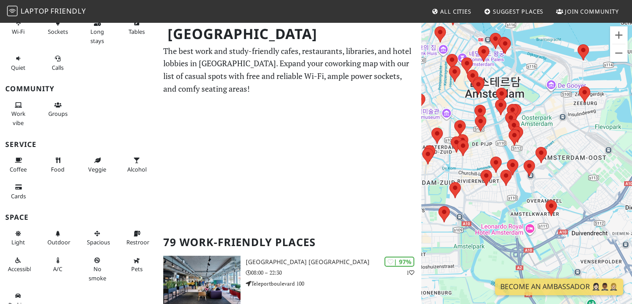
scroll to position [110, 0]
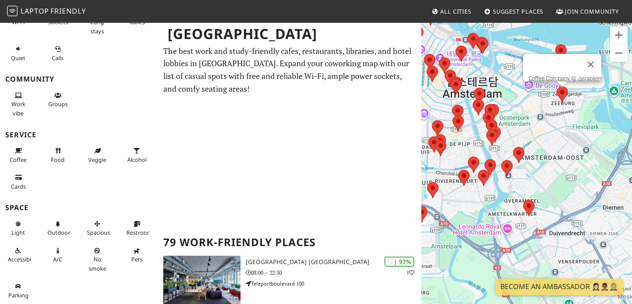
click at [557, 86] on area at bounding box center [557, 86] width 0 height 0
click at [560, 75] on link "Coffee Company @ Javaplein" at bounding box center [564, 78] width 73 height 7
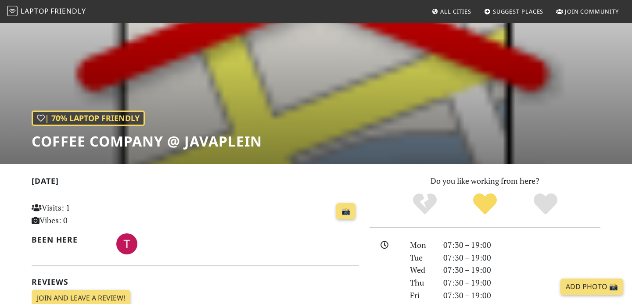
scroll to position [44, 0]
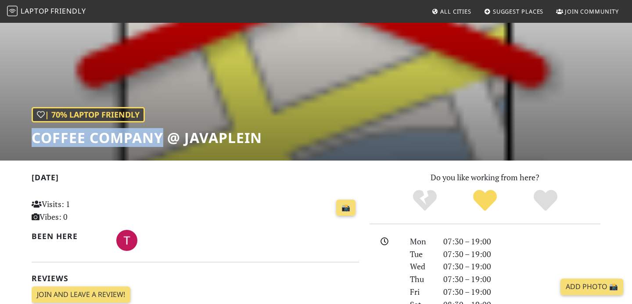
drag, startPoint x: 25, startPoint y: 130, endPoint x: 160, endPoint y: 140, distance: 136.0
click at [160, 140] on div "| 70% Laptop Friendly Coffee Company @ Javaplein" at bounding box center [316, 69] width 632 height 183
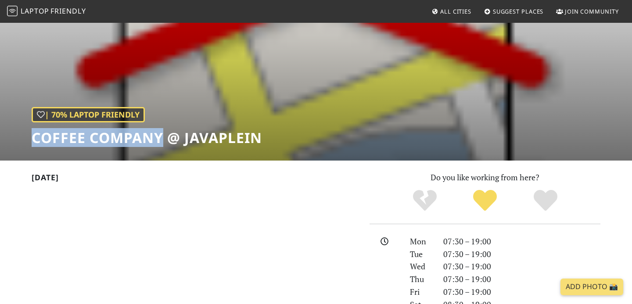
copy h1 "Coffee Company"
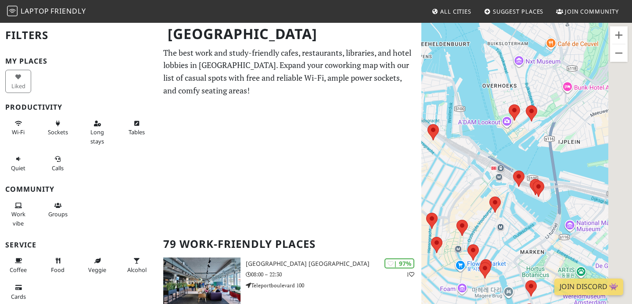
drag, startPoint x: 597, startPoint y: 118, endPoint x: 490, endPoint y: 119, distance: 107.5
click at [490, 119] on div "탐색하려면 화살표 키를 누르세요." at bounding box center [526, 174] width 211 height 304
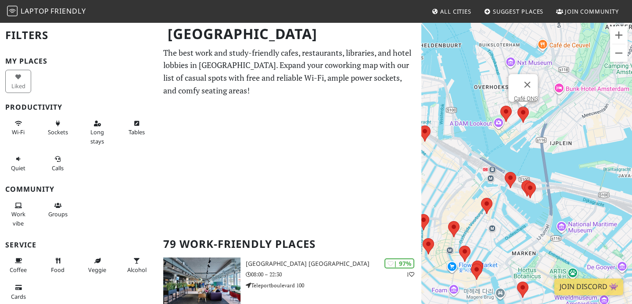
click at [517, 107] on area at bounding box center [517, 107] width 0 height 0
click at [518, 95] on link "Café ONS" at bounding box center [526, 98] width 24 height 7
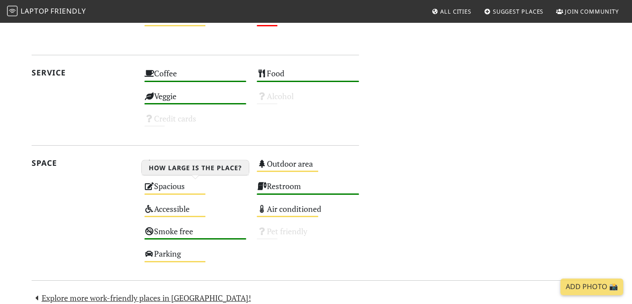
scroll to position [452, 0]
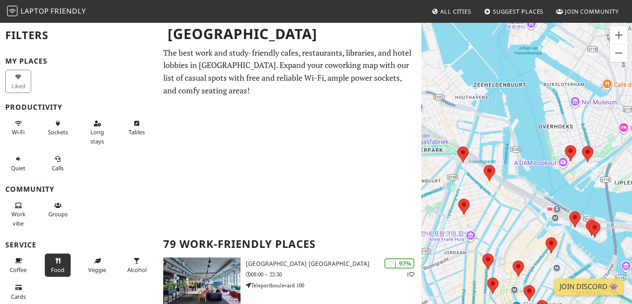
click at [57, 268] on span "Food" at bounding box center [58, 270] width 14 height 8
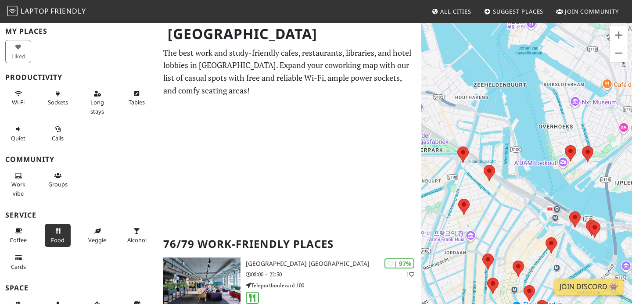
scroll to position [32, 0]
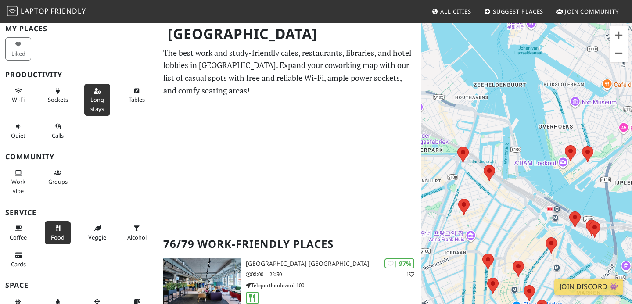
click at [94, 90] on icon at bounding box center [97, 92] width 7 height 6
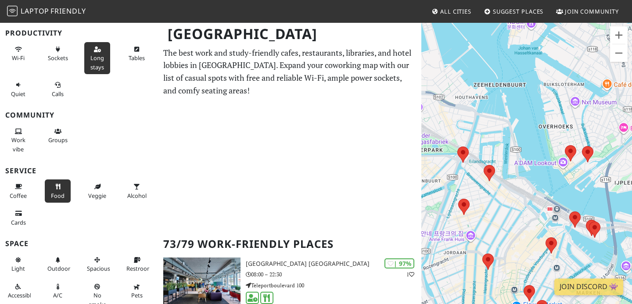
scroll to position [81, 0]
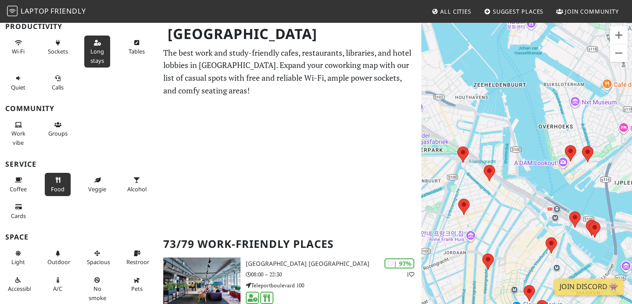
click at [71, 54] on div "Sockets" at bounding box center [60, 52] width 40 height 36
click at [68, 51] on span "Sockets" at bounding box center [58, 51] width 20 height 8
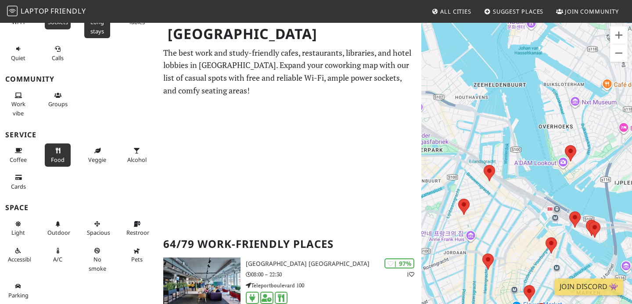
scroll to position [18, 0]
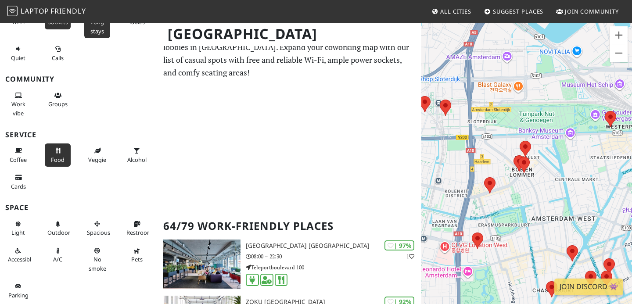
drag, startPoint x: 551, startPoint y: 186, endPoint x: 499, endPoint y: 162, distance: 57.9
click at [499, 162] on div "탐색하려면 화살표 키를 누르세요." at bounding box center [526, 174] width 211 height 304
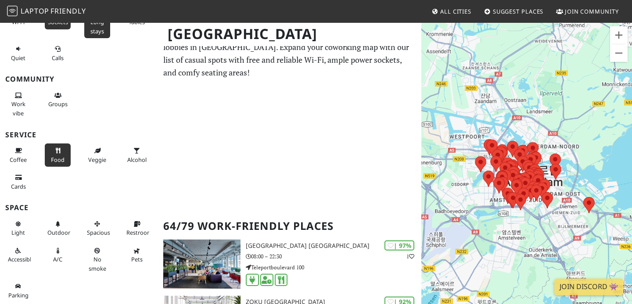
drag, startPoint x: 546, startPoint y: 220, endPoint x: 530, endPoint y: 212, distance: 17.9
click at [530, 212] on div "탐색하려면 화살표 키를 누르세요." at bounding box center [526, 174] width 211 height 304
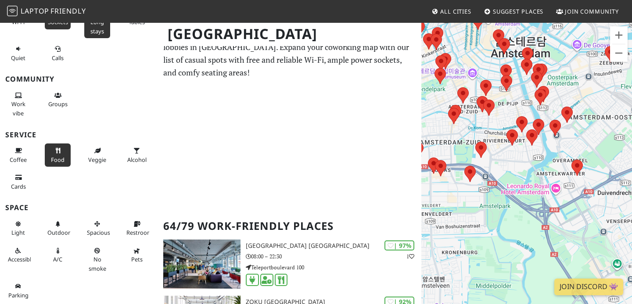
drag, startPoint x: 466, startPoint y: 173, endPoint x: 553, endPoint y: 199, distance: 90.7
click at [553, 199] on div "탐색하려면 화살표 키를 누르세요." at bounding box center [526, 174] width 211 height 304
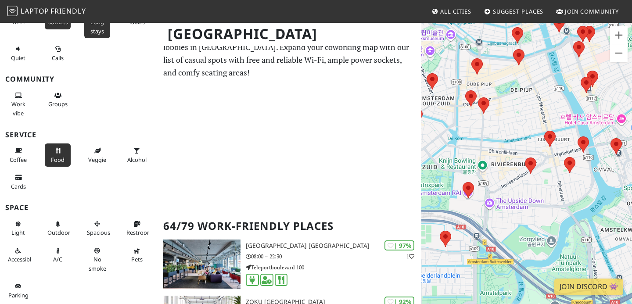
drag, startPoint x: 526, startPoint y: 104, endPoint x: 479, endPoint y: 164, distance: 76.0
click at [479, 164] on div "탐색하려면 화살표 키를 누르세요." at bounding box center [526, 174] width 211 height 304
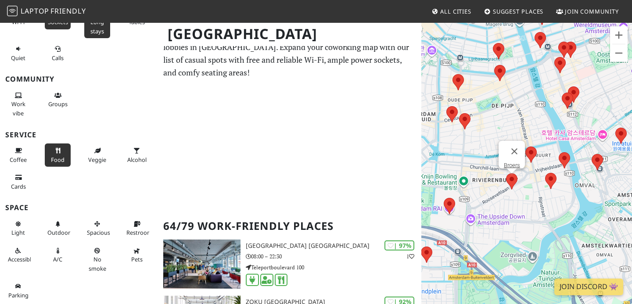
click at [506, 173] on area at bounding box center [506, 173] width 0 height 0
click at [550, 200] on div "탐색하려면 화살표 키를 누르세요. Broers" at bounding box center [526, 174] width 211 height 304
click at [506, 173] on area at bounding box center [506, 173] width 0 height 0
drag, startPoint x: 503, startPoint y: 147, endPoint x: 519, endPoint y: 165, distance: 24.9
click at [519, 165] on div "Broers" at bounding box center [512, 155] width 26 height 28
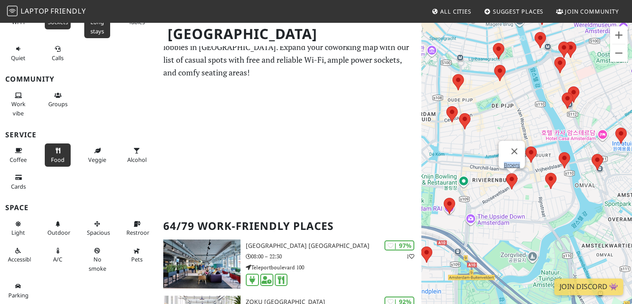
copy div "Broers"
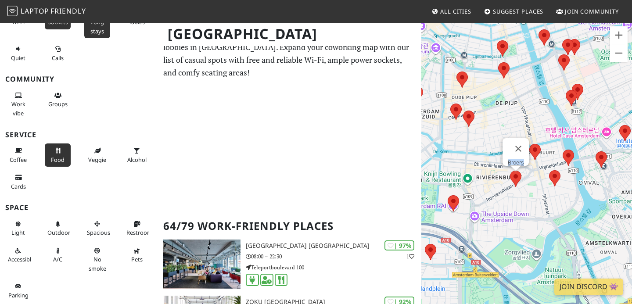
drag, startPoint x: 478, startPoint y: 168, endPoint x: 483, endPoint y: 164, distance: 6.3
click at [483, 164] on div "탐색하려면 화살표 키를 누르세요. Broers" at bounding box center [526, 174] width 211 height 304
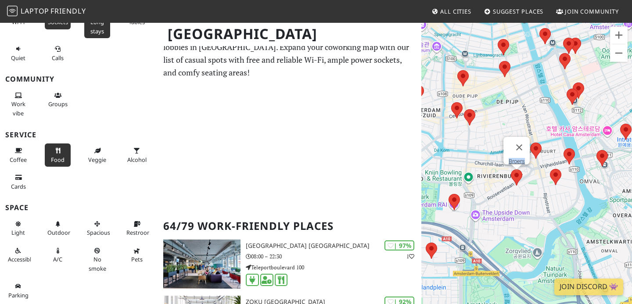
drag, startPoint x: 471, startPoint y: 150, endPoint x: 482, endPoint y: 158, distance: 14.2
click at [482, 158] on div "탐색하려면 화살표 키를 누르세요. Broers" at bounding box center [526, 174] width 211 height 304
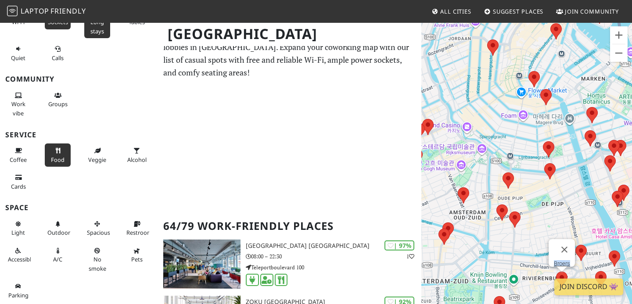
drag, startPoint x: 496, startPoint y: 101, endPoint x: 526, endPoint y: 181, distance: 85.1
click at [526, 181] on div "탐색하려면 화살표 키를 누르세요. Broers" at bounding box center [526, 174] width 211 height 304
click at [544, 164] on area at bounding box center [544, 164] width 0 height 0
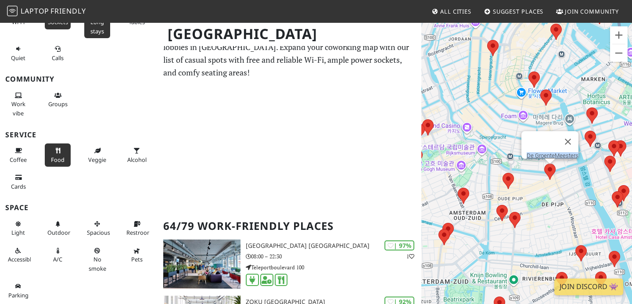
drag, startPoint x: 538, startPoint y: 139, endPoint x: 546, endPoint y: 156, distance: 18.6
click at [546, 156] on div "De GroenteMeesters" at bounding box center [549, 145] width 57 height 28
copy div "De GroenteMeesters"
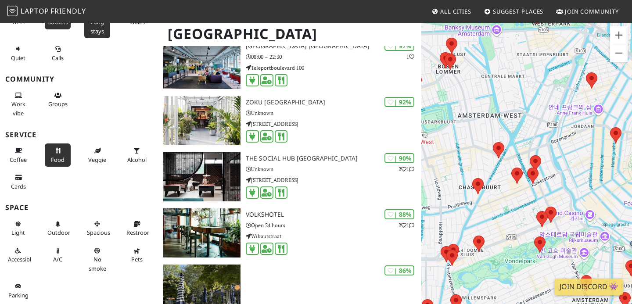
scroll to position [219, 0]
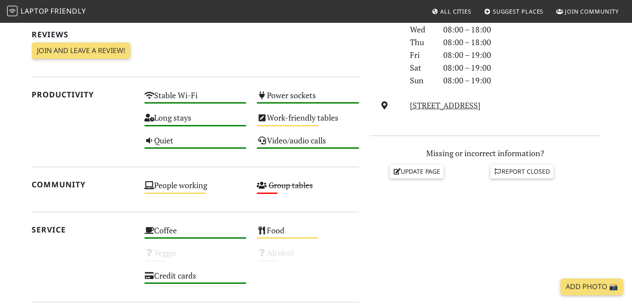
scroll to position [282, 0]
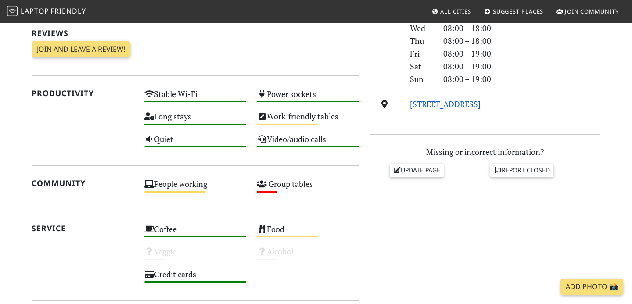
click at [433, 100] on link "Rooseveltlaan 67-HS, 1079 AE, Amsterdam" at bounding box center [445, 104] width 71 height 11
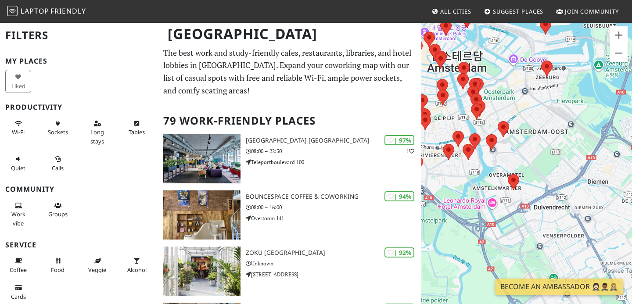
drag, startPoint x: 592, startPoint y: 142, endPoint x: 537, endPoint y: 168, distance: 61.1
click at [537, 168] on div "탐색하려면 화살표 키를 누르세요." at bounding box center [526, 174] width 211 height 304
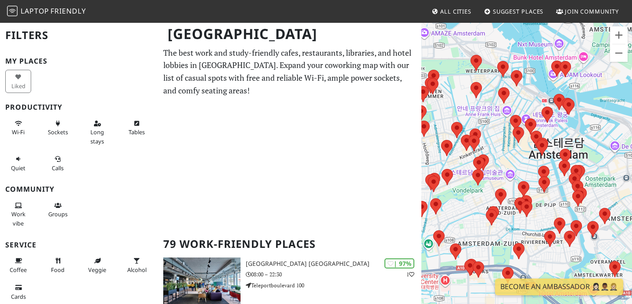
drag, startPoint x: 478, startPoint y: 119, endPoint x: 363, endPoint y: 78, distance: 121.9
